Goal: Check status: Check status

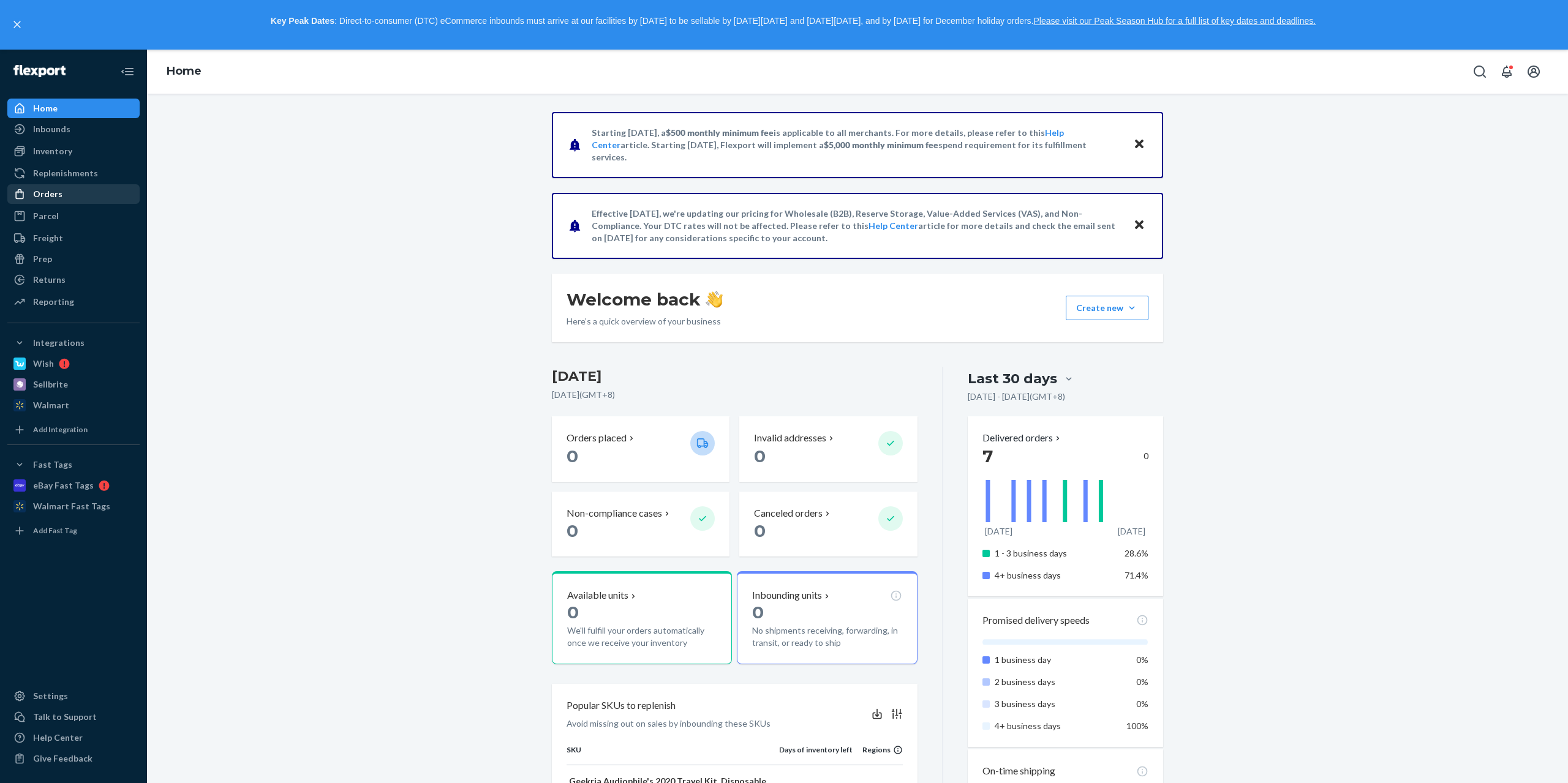
click at [60, 185] on link "Orders" at bounding box center [73, 194] width 132 height 19
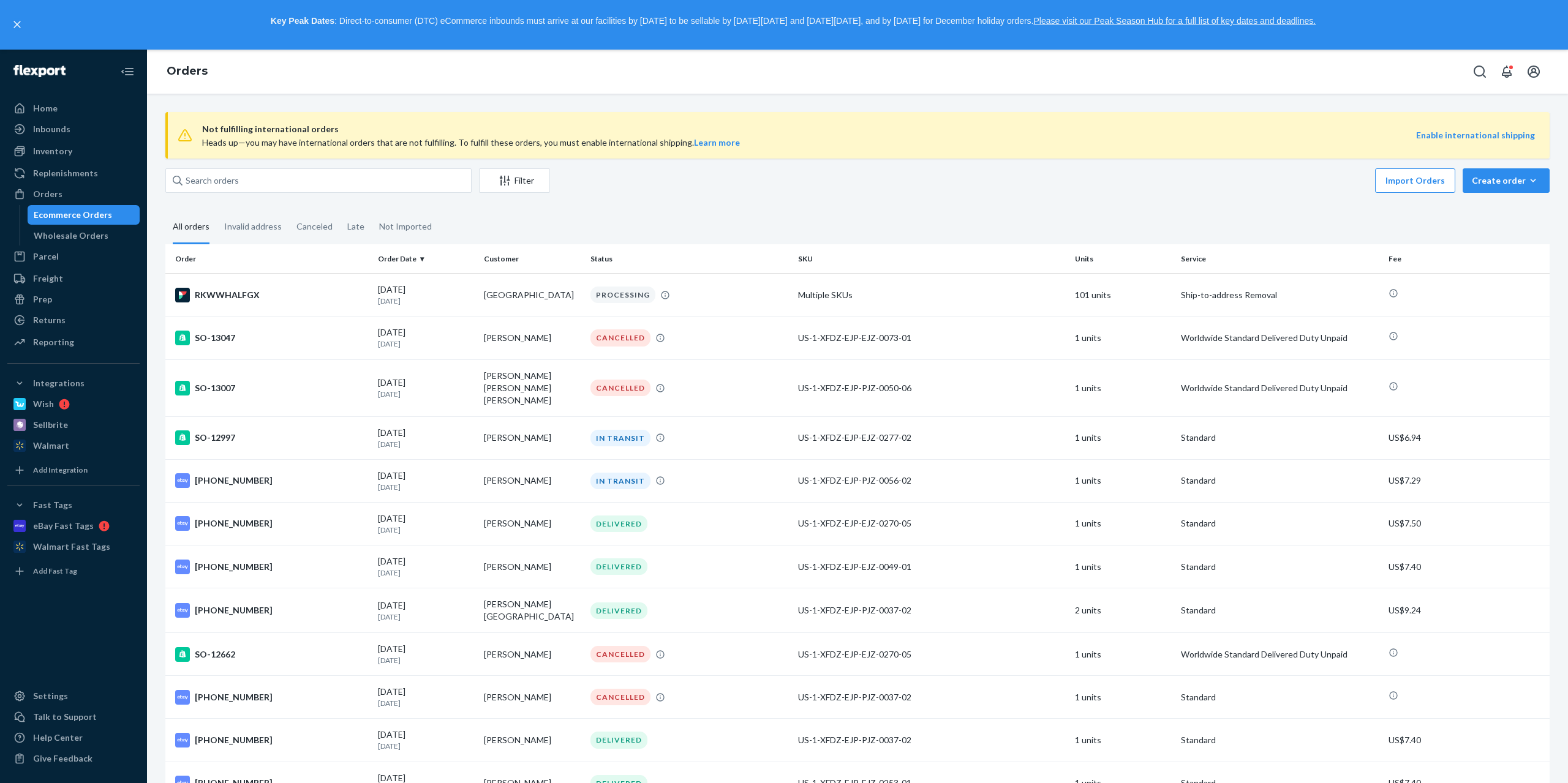
click at [694, 83] on div "Orders" at bounding box center [858, 71] width 1421 height 44
click at [292, 301] on div "RKWWHALFGX" at bounding box center [271, 296] width 193 height 15
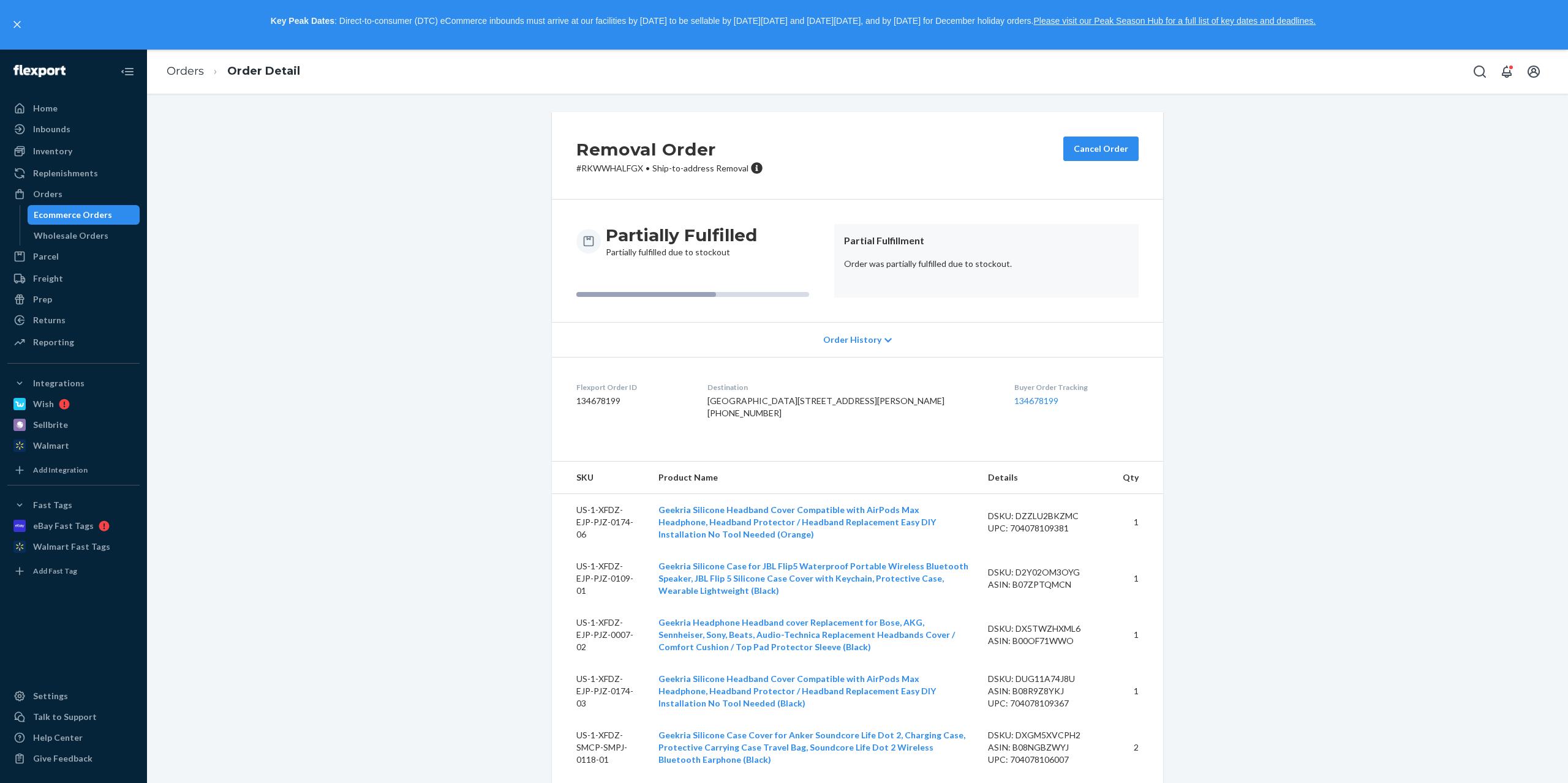
click at [854, 336] on span "Order History" at bounding box center [853, 339] width 58 height 12
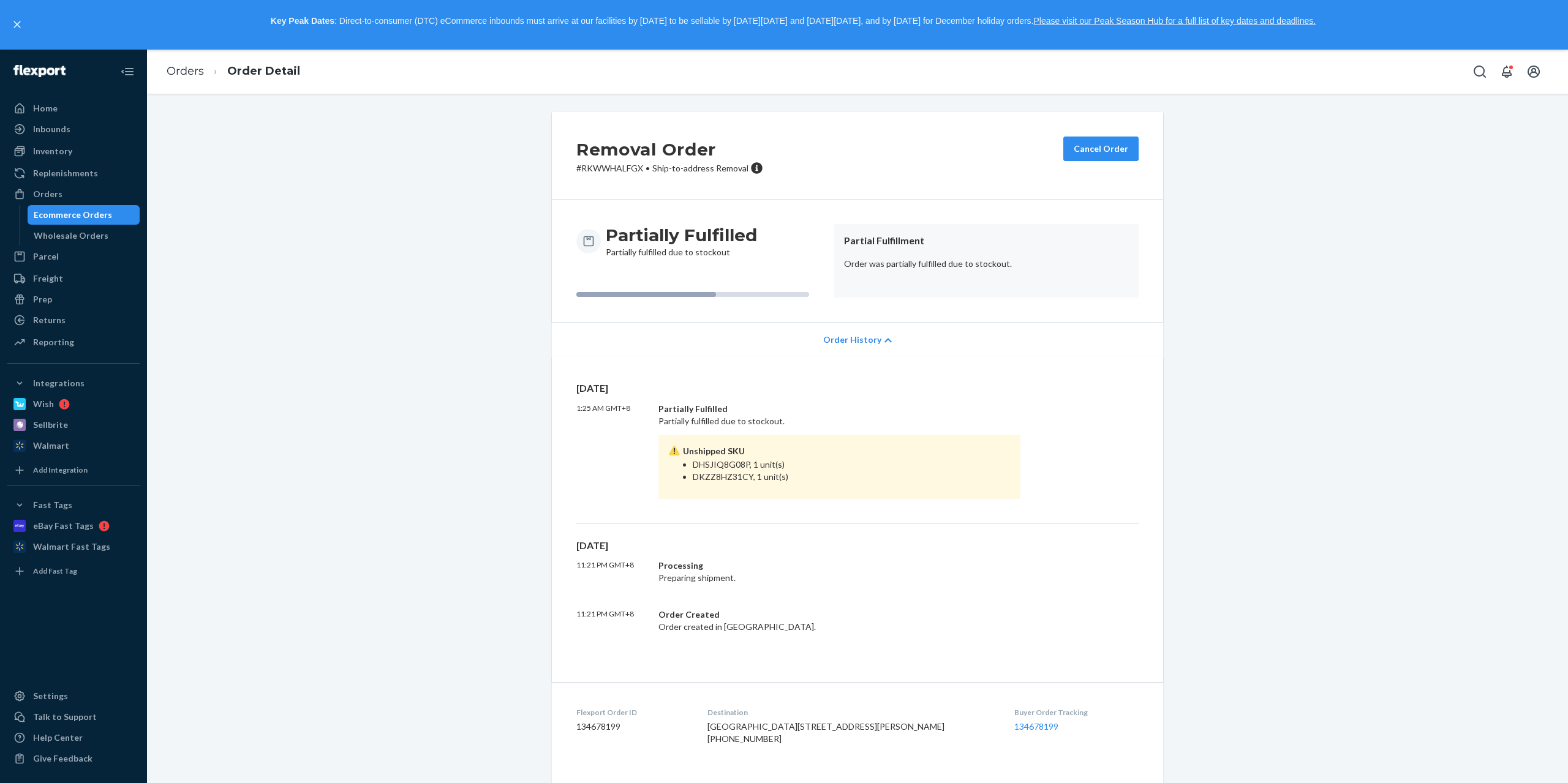
click at [854, 336] on span "Order History" at bounding box center [853, 339] width 58 height 12
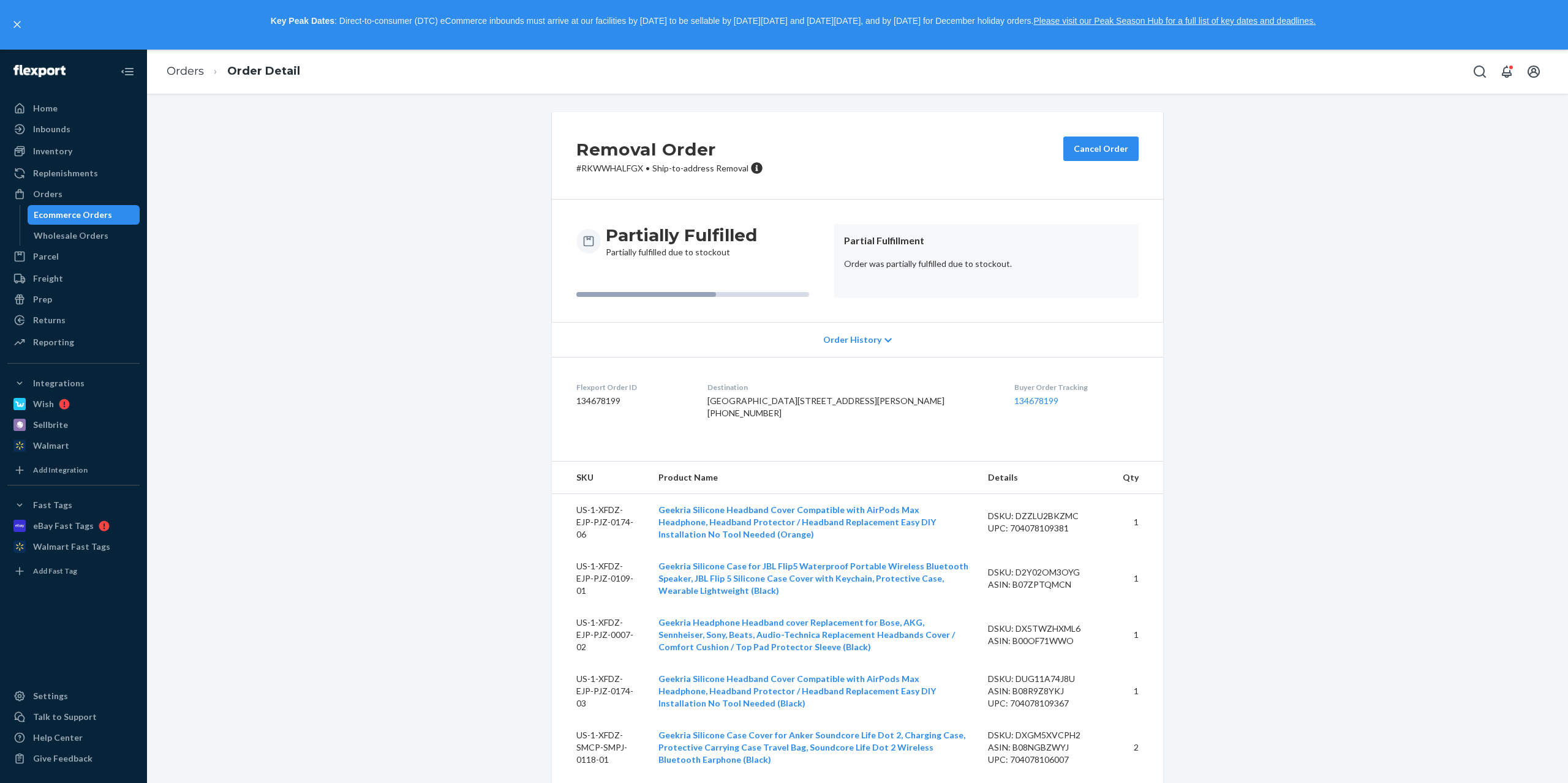
click at [871, 334] on span "Order History" at bounding box center [853, 339] width 58 height 12
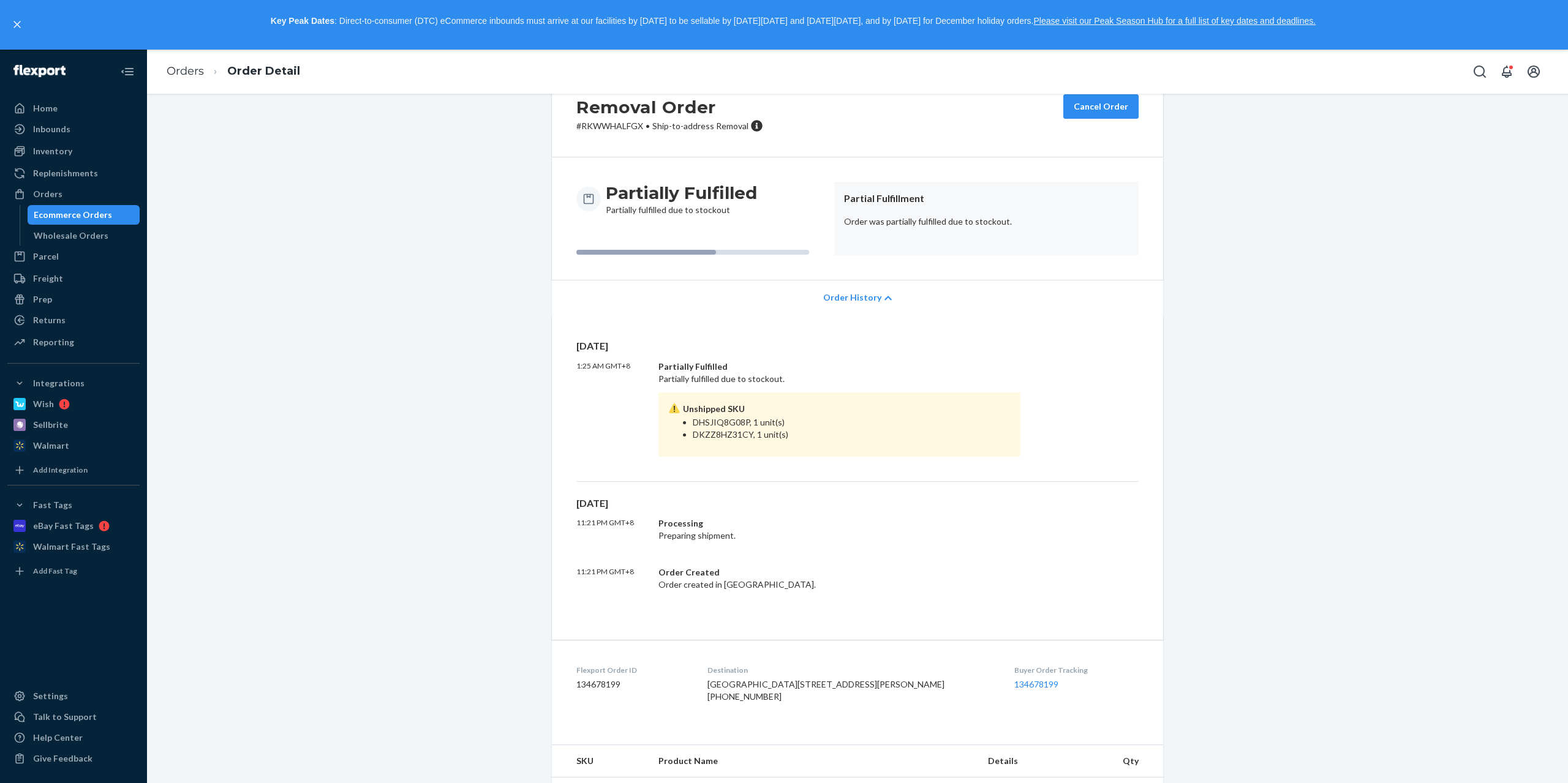
scroll to position [62, 0]
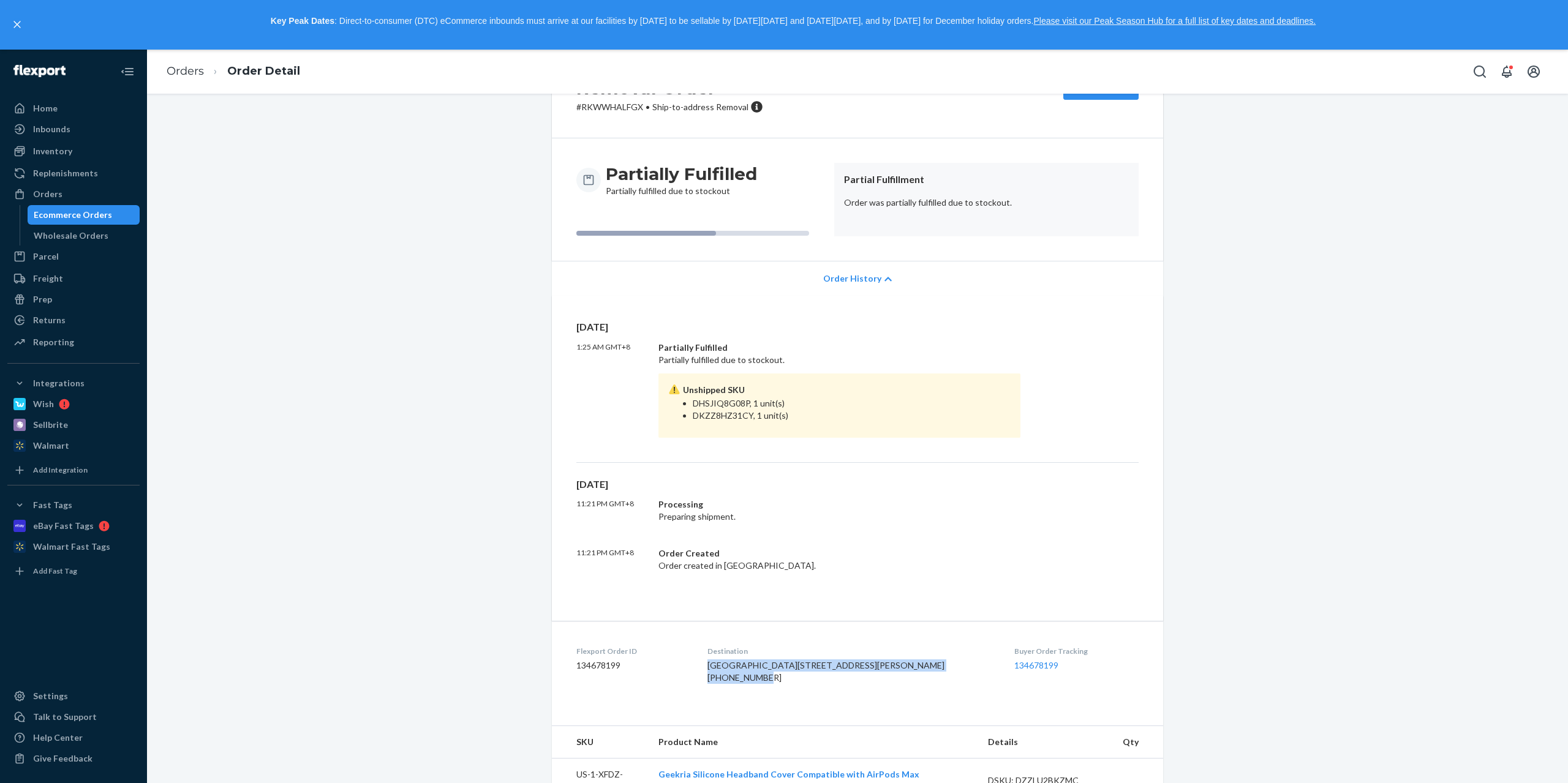
drag, startPoint x: 745, startPoint y: 668, endPoint x: 847, endPoint y: 723, distance: 115.9
click at [847, 713] on dl "Flexport Order ID 134678199 Destination [GEOGRAPHIC_DATA] [STREET_ADDRESS][PERS…" at bounding box center [858, 666] width 611 height 91
copy div "[GEOGRAPHIC_DATA][STREET_ADDRESS][PERSON_NAME] US [PHONE_NUMBER]"
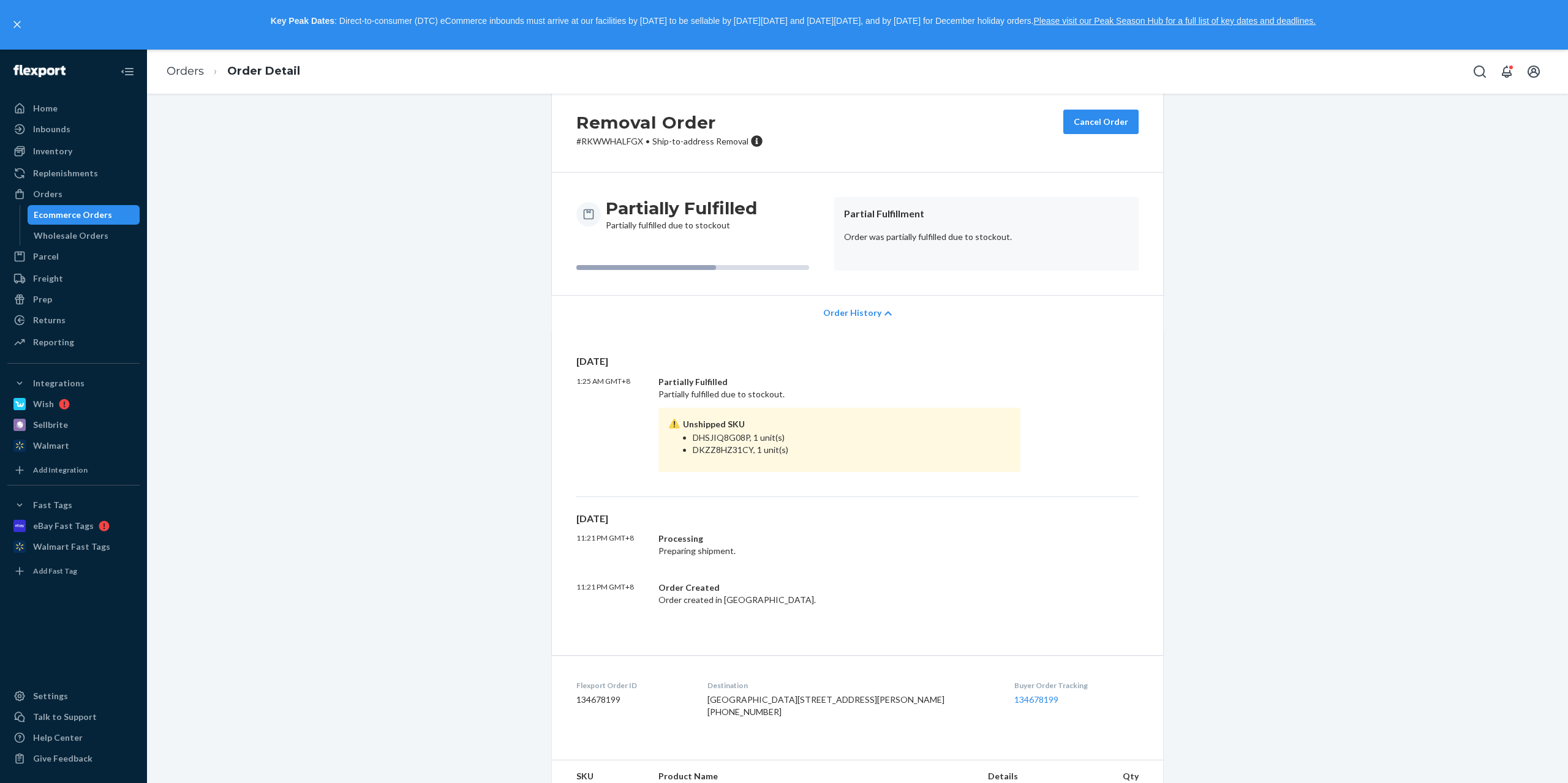
scroll to position [0, 0]
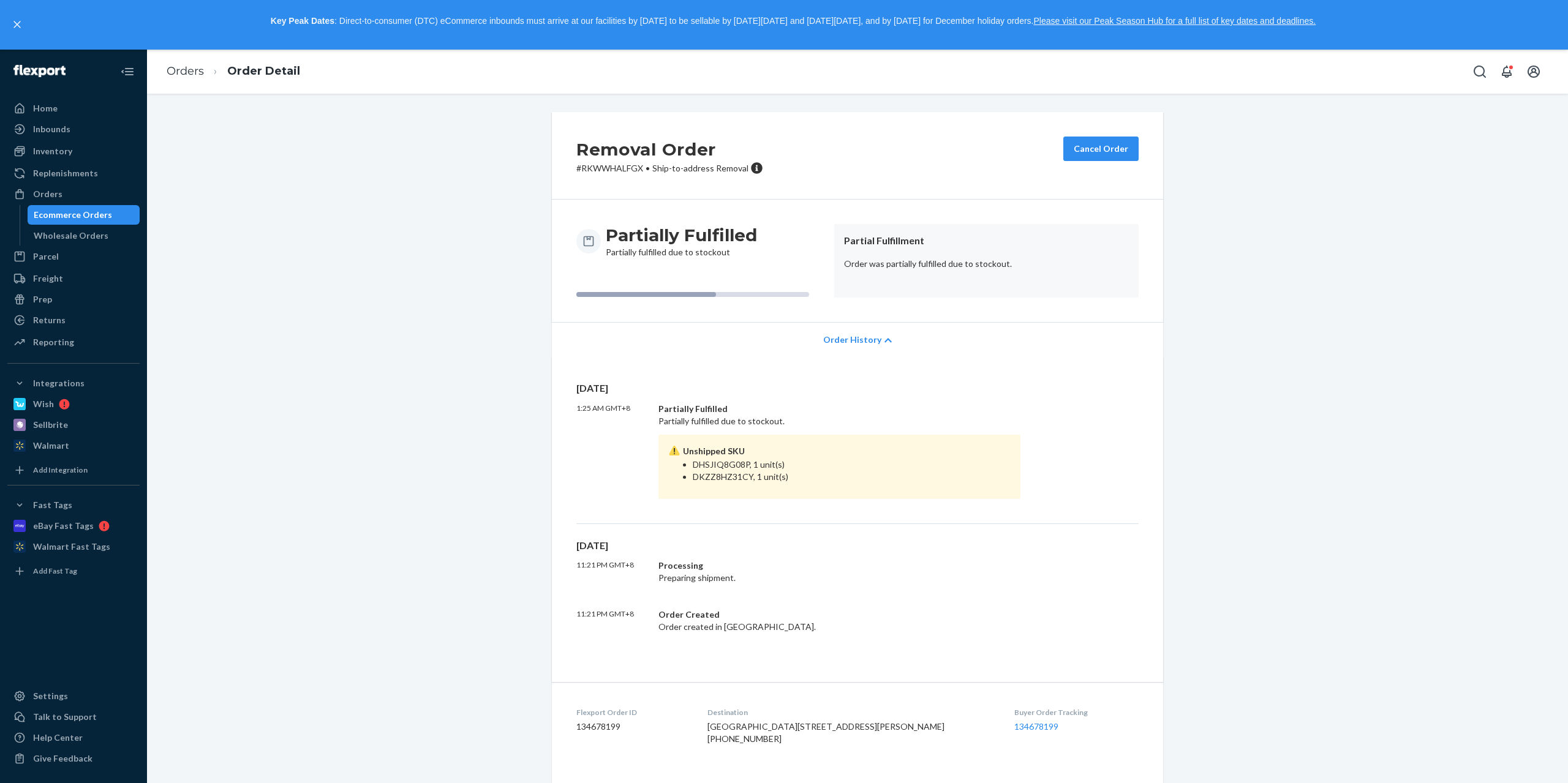
click at [108, 211] on div "Ecommerce Orders" at bounding box center [84, 215] width 110 height 17
click at [79, 185] on div "Orders" at bounding box center [74, 194] width 130 height 17
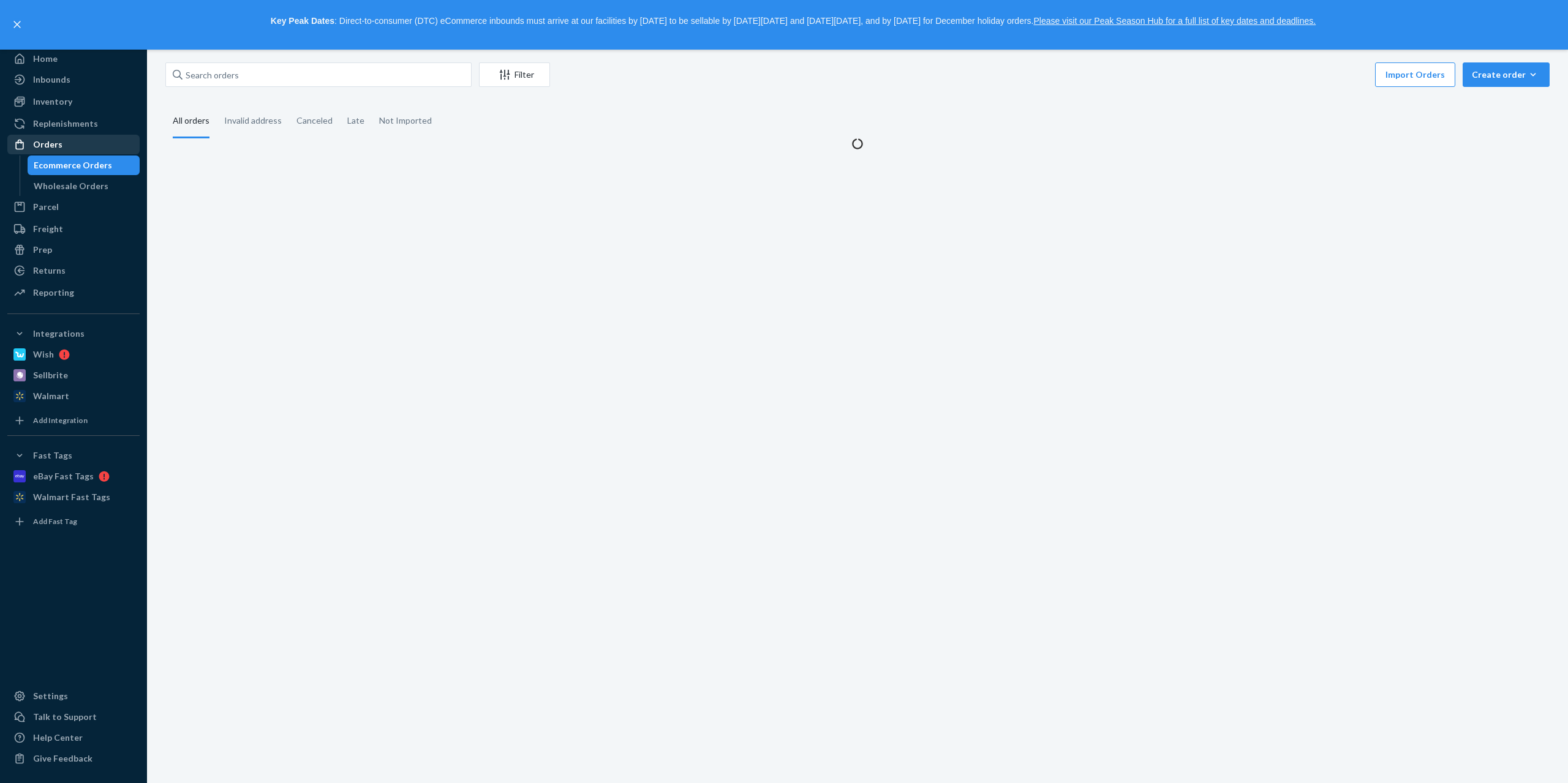
click at [78, 153] on div "Orders" at bounding box center [74, 144] width 130 height 17
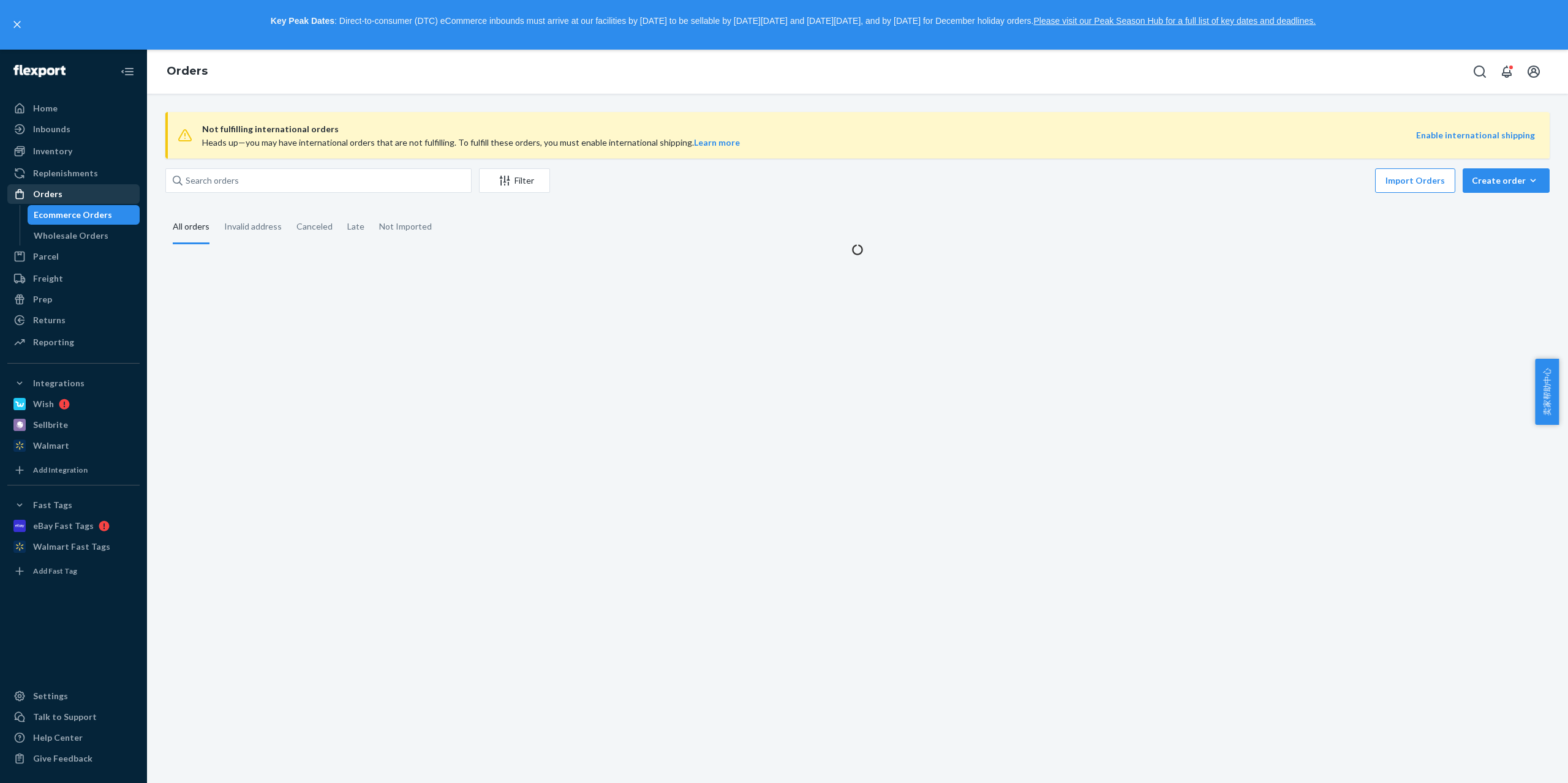
click at [60, 195] on div "Orders" at bounding box center [48, 194] width 29 height 12
